Goal: Task Accomplishment & Management: Complete application form

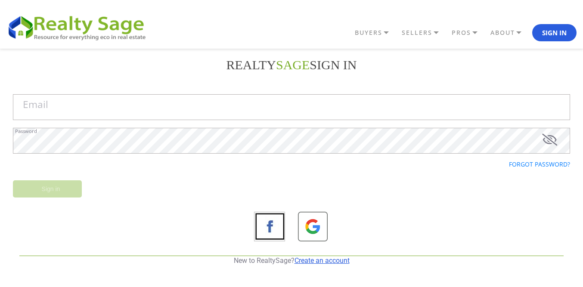
click at [312, 264] on link "Create an account" at bounding box center [322, 261] width 55 height 8
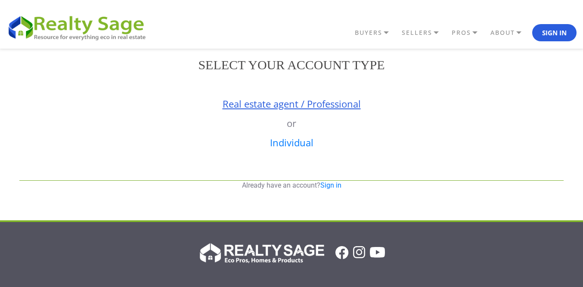
click at [249, 98] on link "Real estate agent / Professional" at bounding box center [292, 103] width 138 height 13
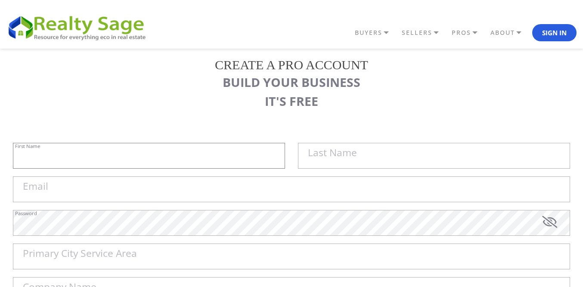
click at [93, 162] on input "First Name" at bounding box center [149, 156] width 272 height 26
paste input "Sell My House Fast [US_STATE] | As Is Cash Home Buyers [GEOGRAPHIC_DATA]"
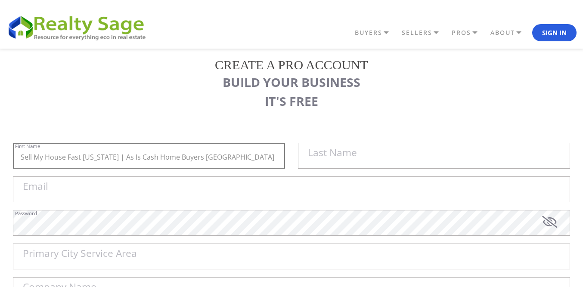
click at [165, 155] on input "Sell My House Fast [US_STATE] | As Is Cash Home Buyers [GEOGRAPHIC_DATA]" at bounding box center [149, 156] width 272 height 26
click at [260, 163] on input "Sell My House Fast [US_STATE] | As Is Cash Home Buyers [GEOGRAPHIC_DATA]" at bounding box center [149, 156] width 272 height 26
type input "Sell My House Fast [US_STATE] |"
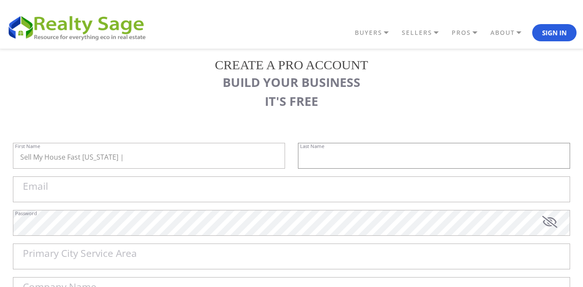
paste input "As Is Cash Home Buyers [GEOGRAPHIC_DATA]"
type input "As Is Cash Home Buyers [GEOGRAPHIC_DATA]"
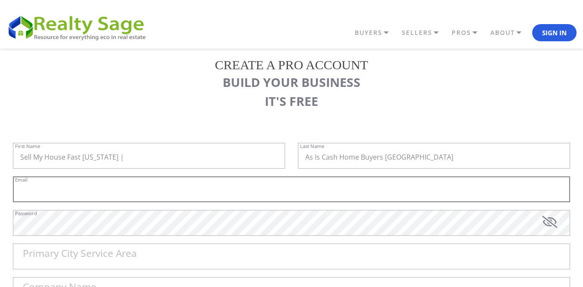
paste input "[EMAIL_ADDRESS][DOMAIN_NAME]"
type input "[EMAIL_ADDRESS][DOMAIN_NAME]"
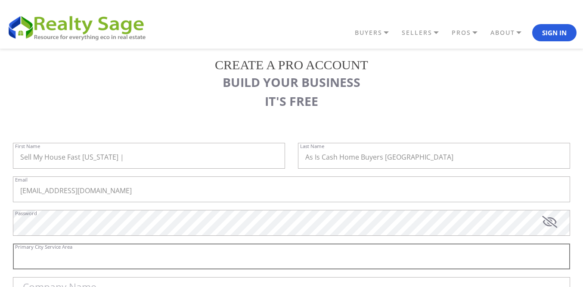
paste input "[GEOGRAPHIC_DATA]"
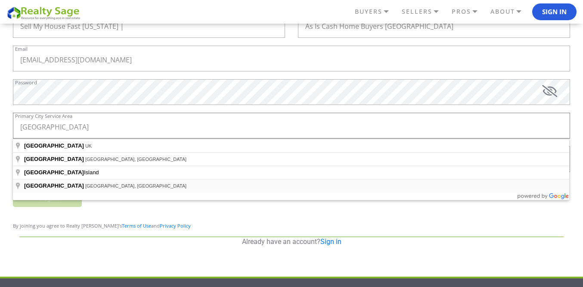
scroll to position [129, 0]
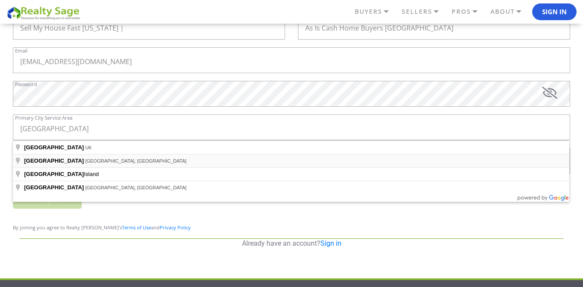
type input "[GEOGRAPHIC_DATA], [GEOGRAPHIC_DATA], [GEOGRAPHIC_DATA]"
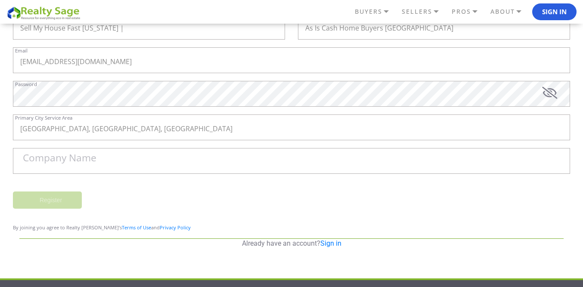
click at [60, 155] on label "Company Name" at bounding box center [60, 158] width 74 height 10
click at [60, 155] on input "Company Name" at bounding box center [292, 161] width 558 height 26
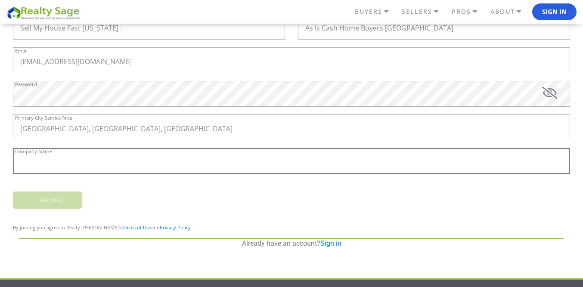
paste input "Sell My House Fast [US_STATE] | As Is Cash Home Buyers [GEOGRAPHIC_DATA]"
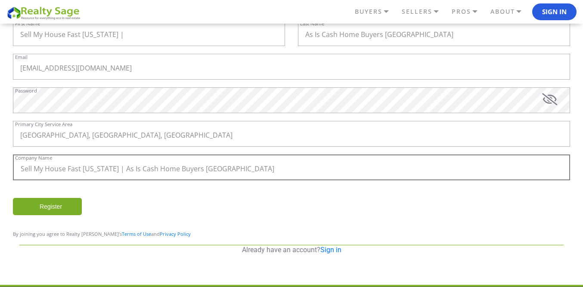
scroll to position [106, 0]
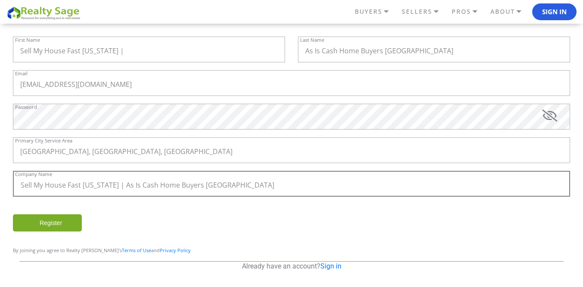
type input "Sell My House Fast [US_STATE] | As Is Cash Home Buyers [GEOGRAPHIC_DATA]"
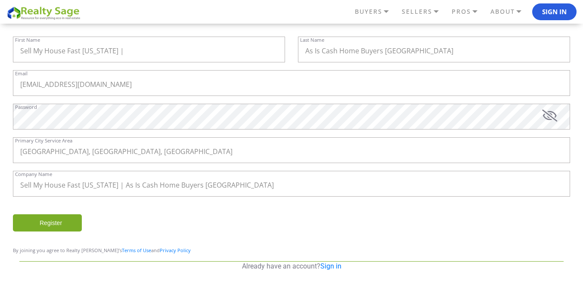
click at [59, 217] on input "Register" at bounding box center [47, 223] width 69 height 17
